Goal: Task Accomplishment & Management: Use online tool/utility

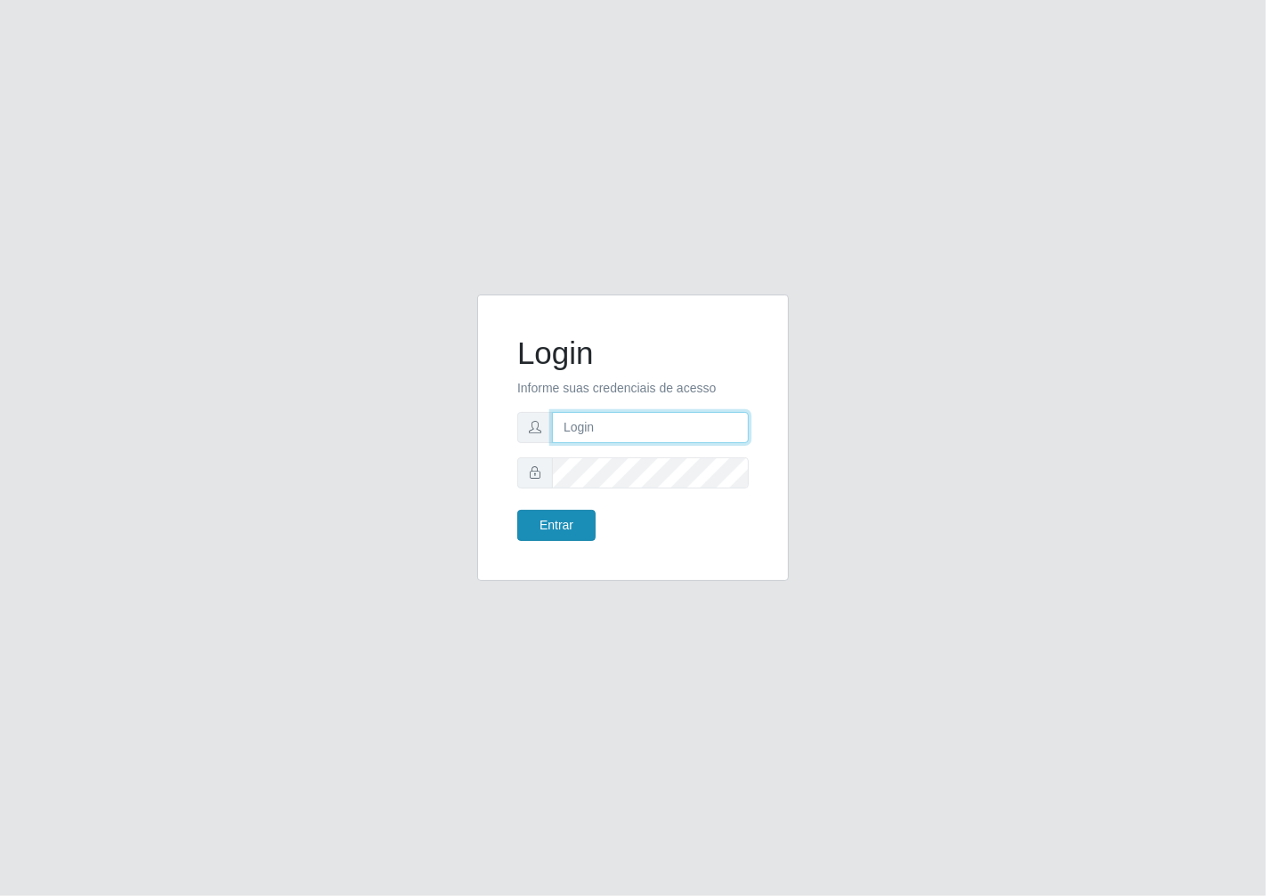
type input "janaina@iwof"
click at [548, 516] on button "Entrar" at bounding box center [556, 525] width 78 height 31
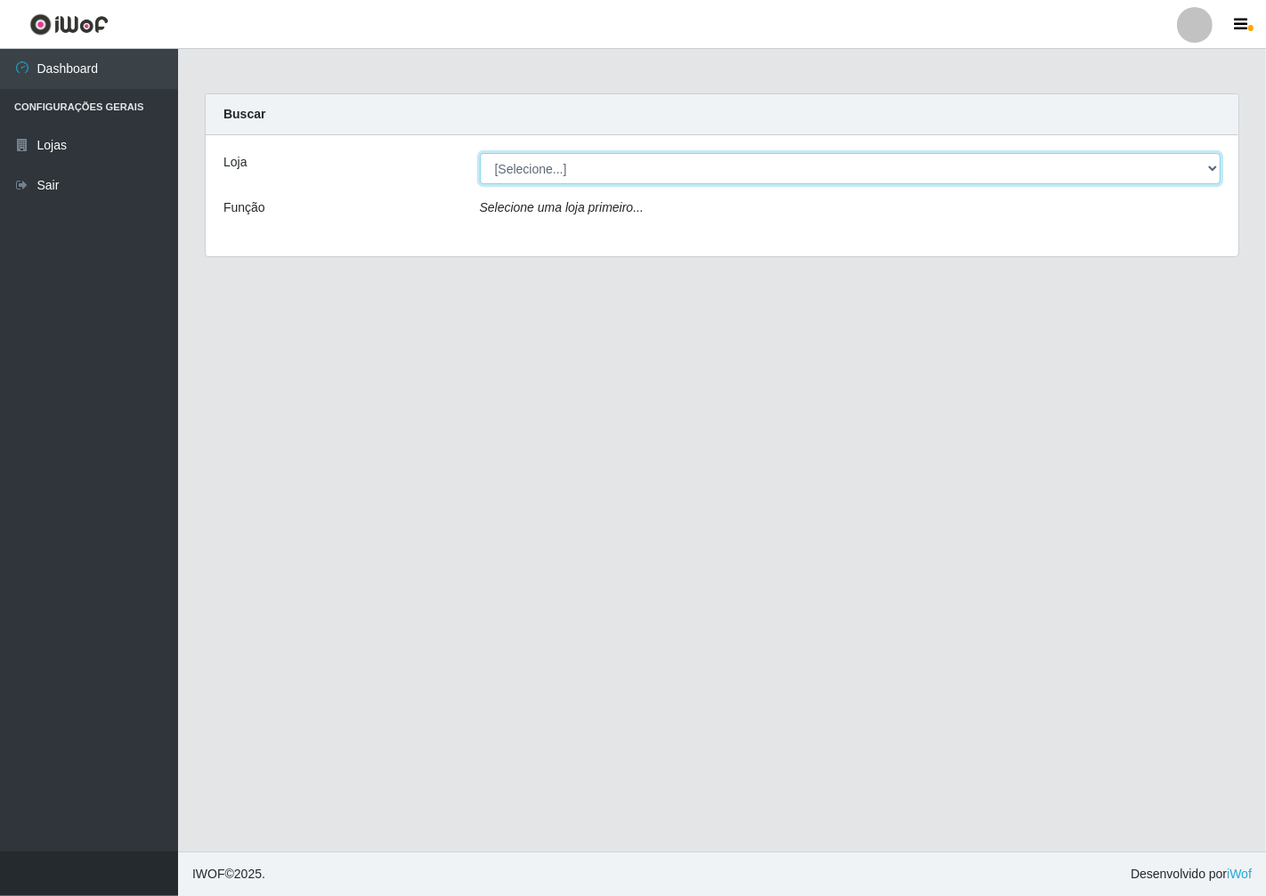
click at [1213, 173] on select "[Selecione...] Minimercado Filezão" at bounding box center [851, 168] width 742 height 31
select select "204"
click at [480, 153] on select "[Selecione...] Minimercado Filezão" at bounding box center [851, 168] width 742 height 31
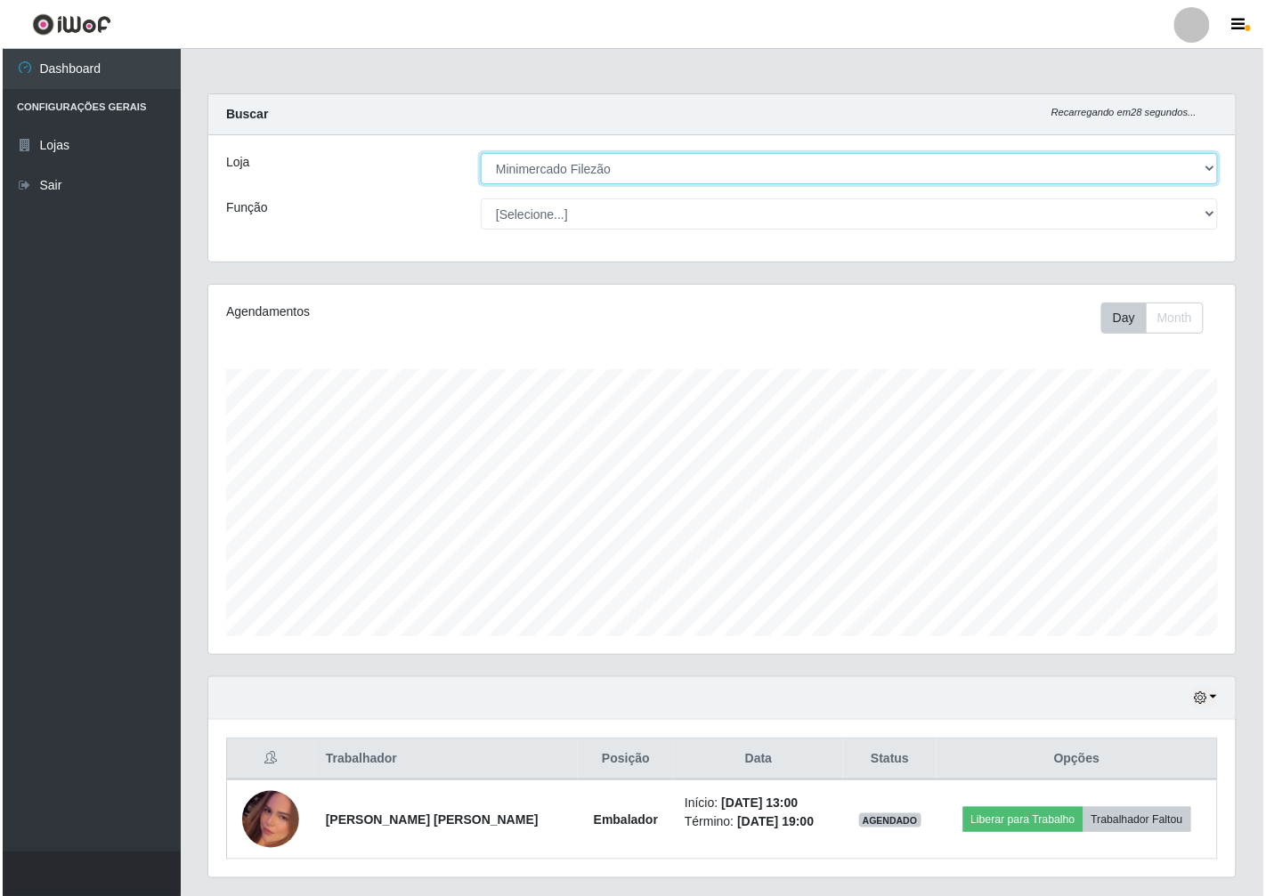
scroll to position [369, 1027]
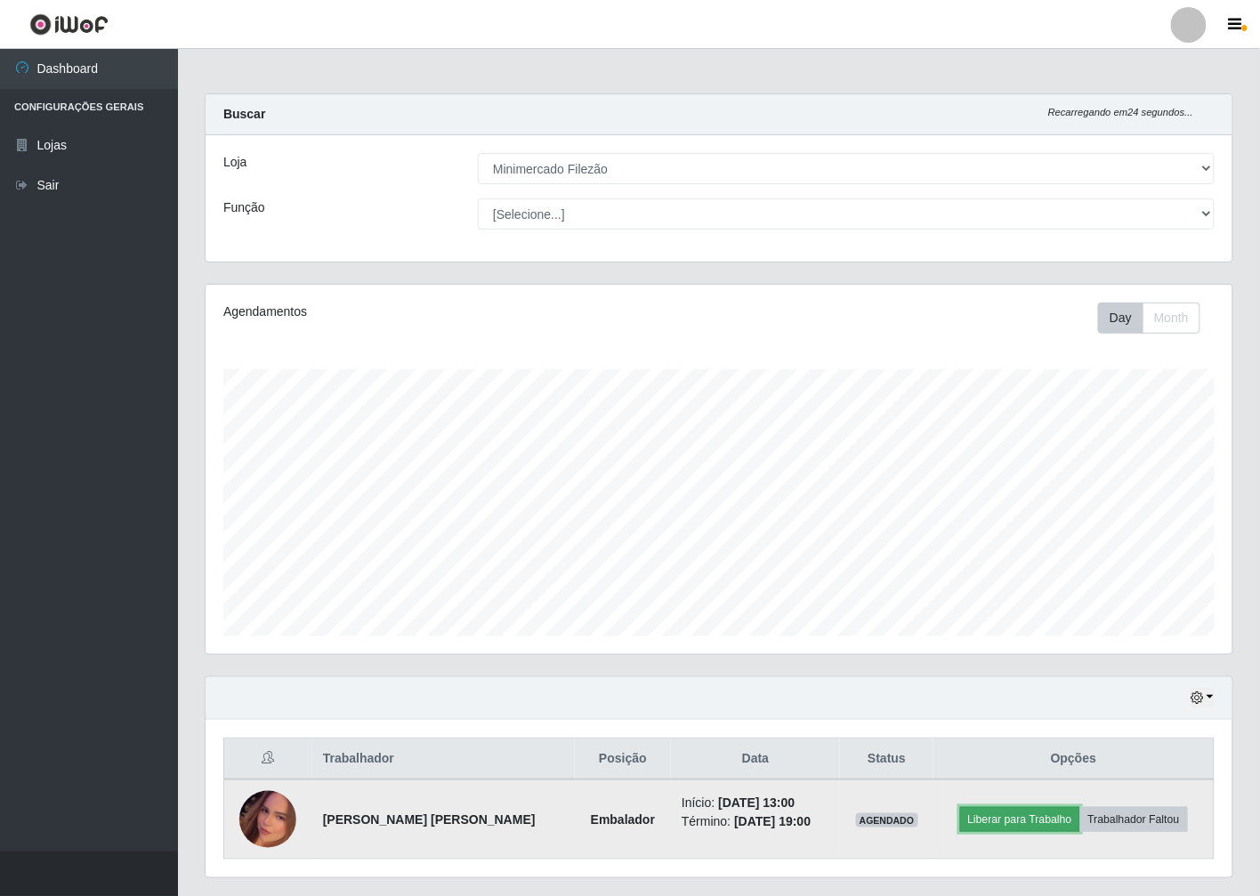
click at [1055, 823] on button "Liberar para Trabalho" at bounding box center [1020, 819] width 120 height 25
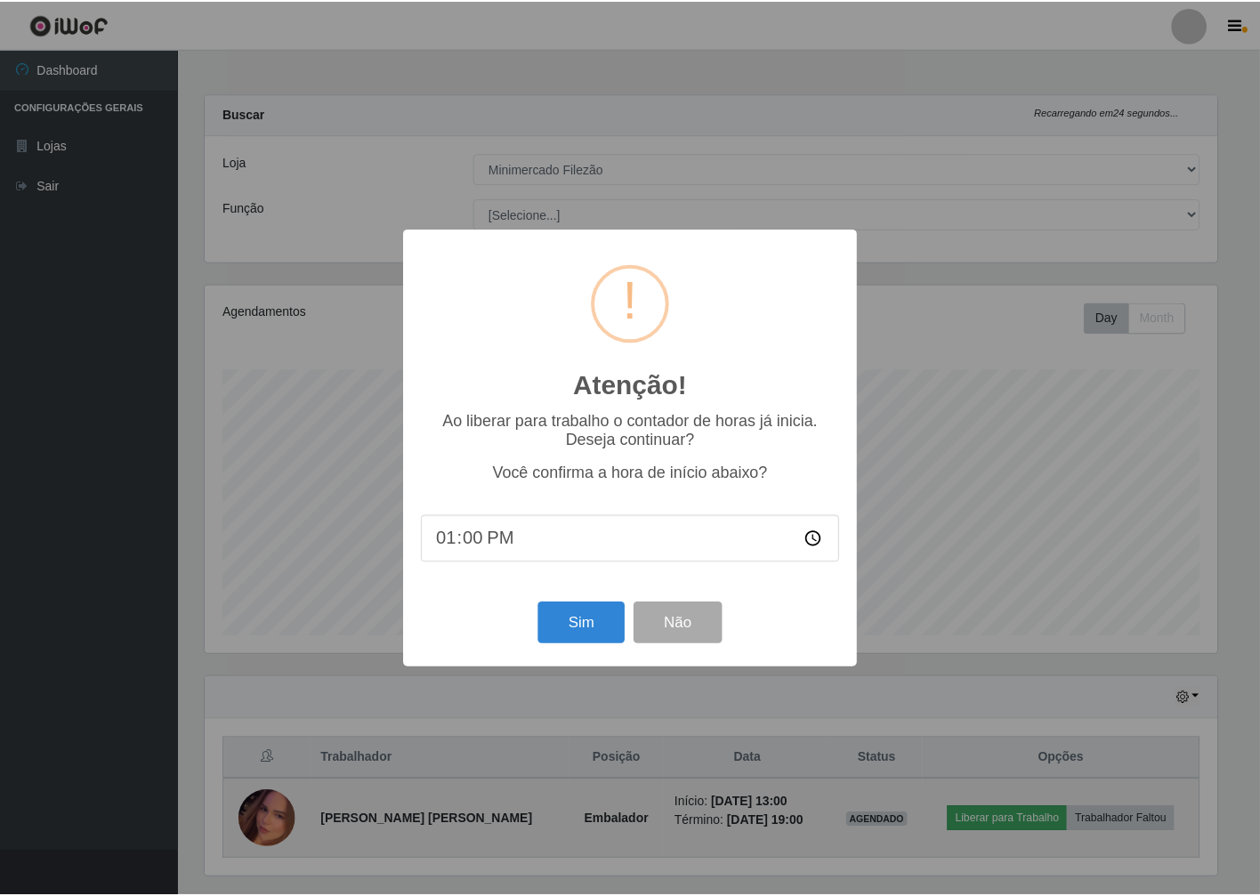
scroll to position [369, 1017]
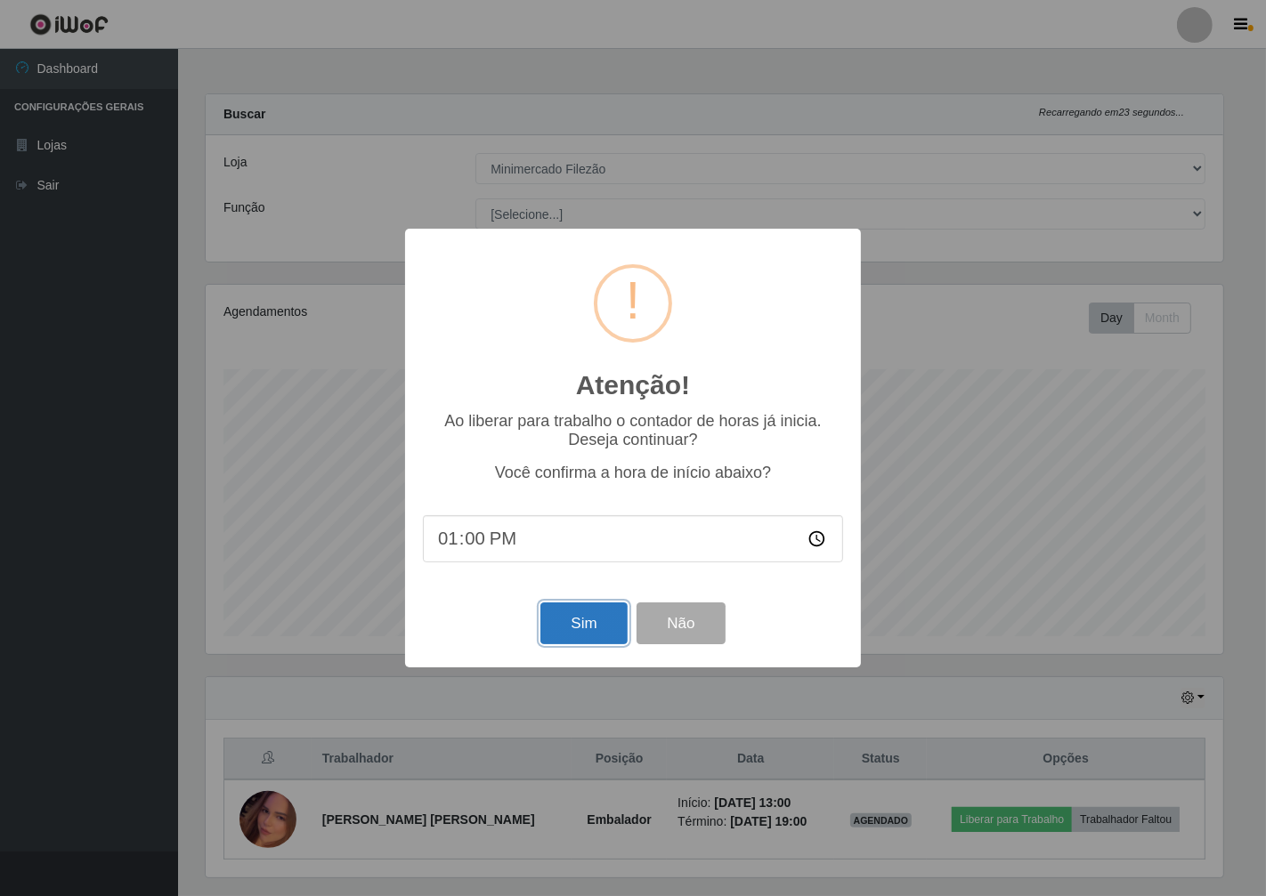
click at [595, 633] on button "Sim" at bounding box center [583, 624] width 86 height 42
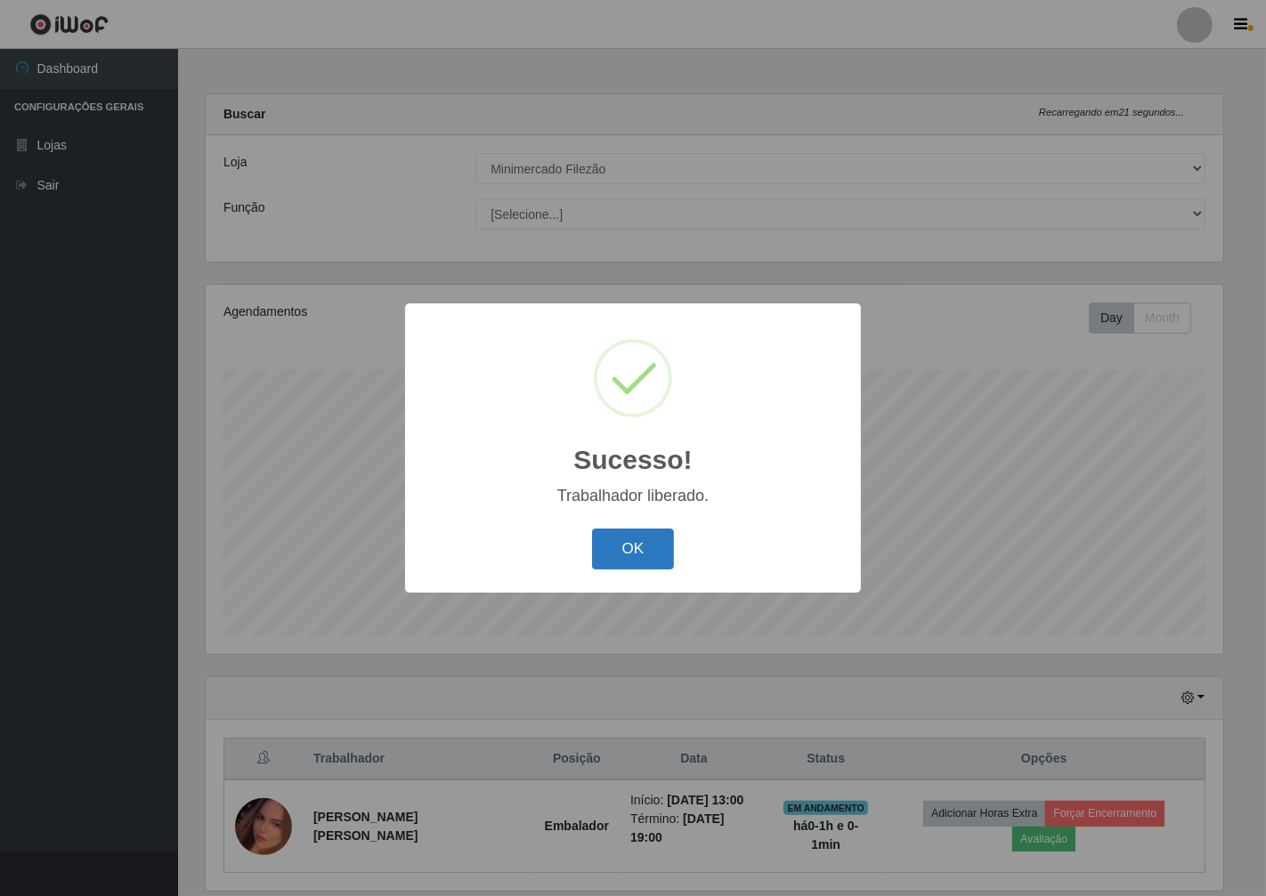
click at [660, 555] on button "OK" at bounding box center [633, 550] width 83 height 42
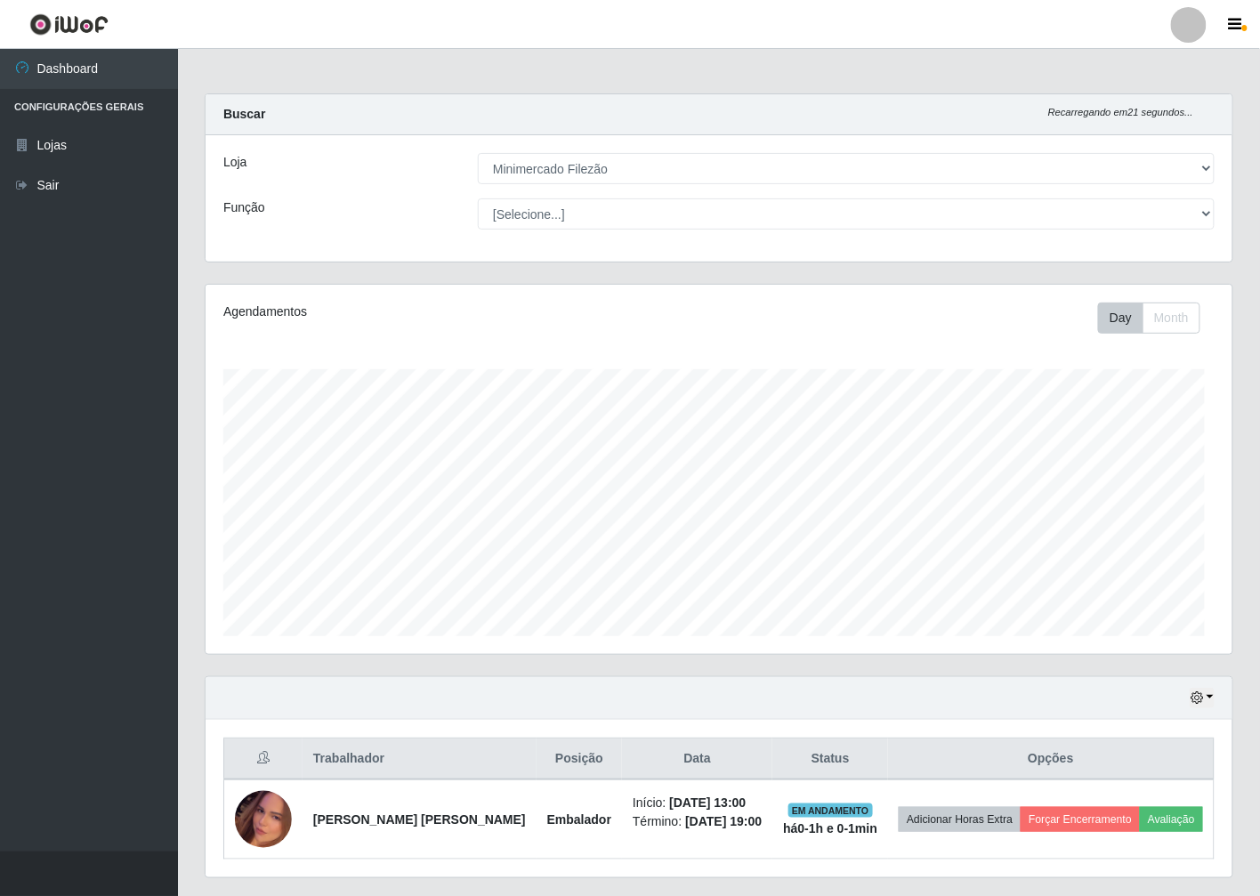
scroll to position [369, 1027]
